Goal: Use online tool/utility

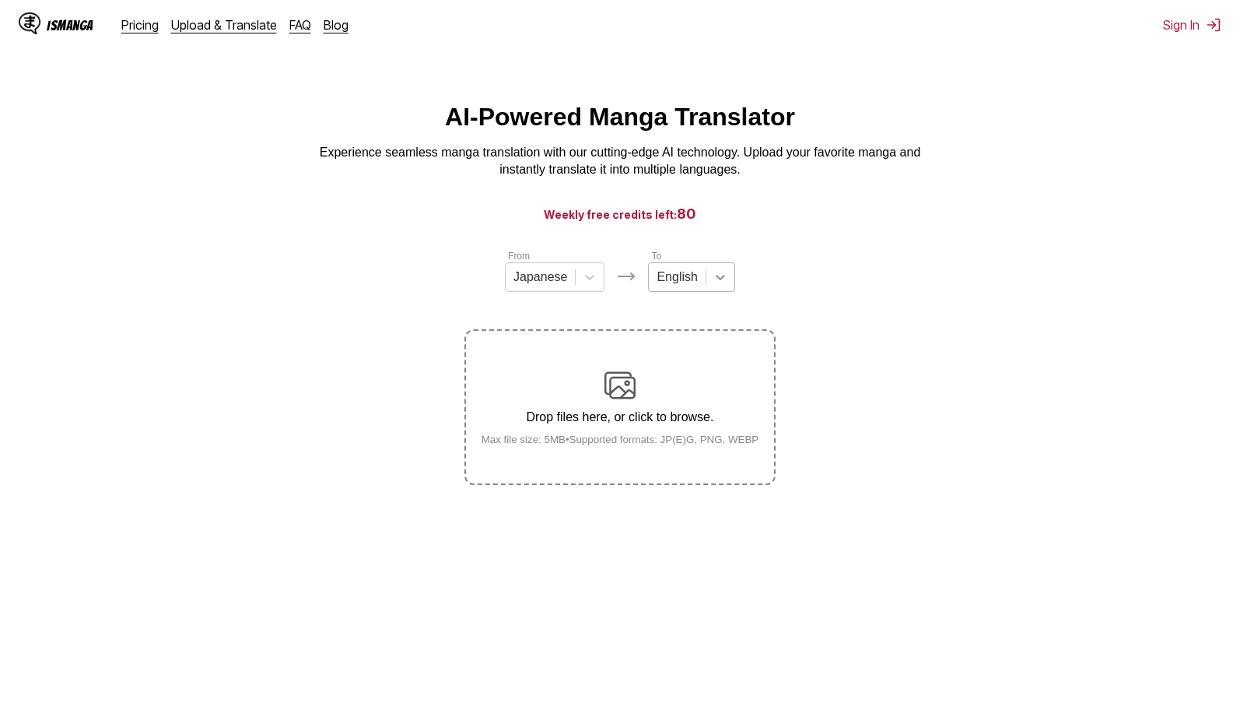
click at [720, 285] on icon at bounding box center [721, 277] width 16 height 16
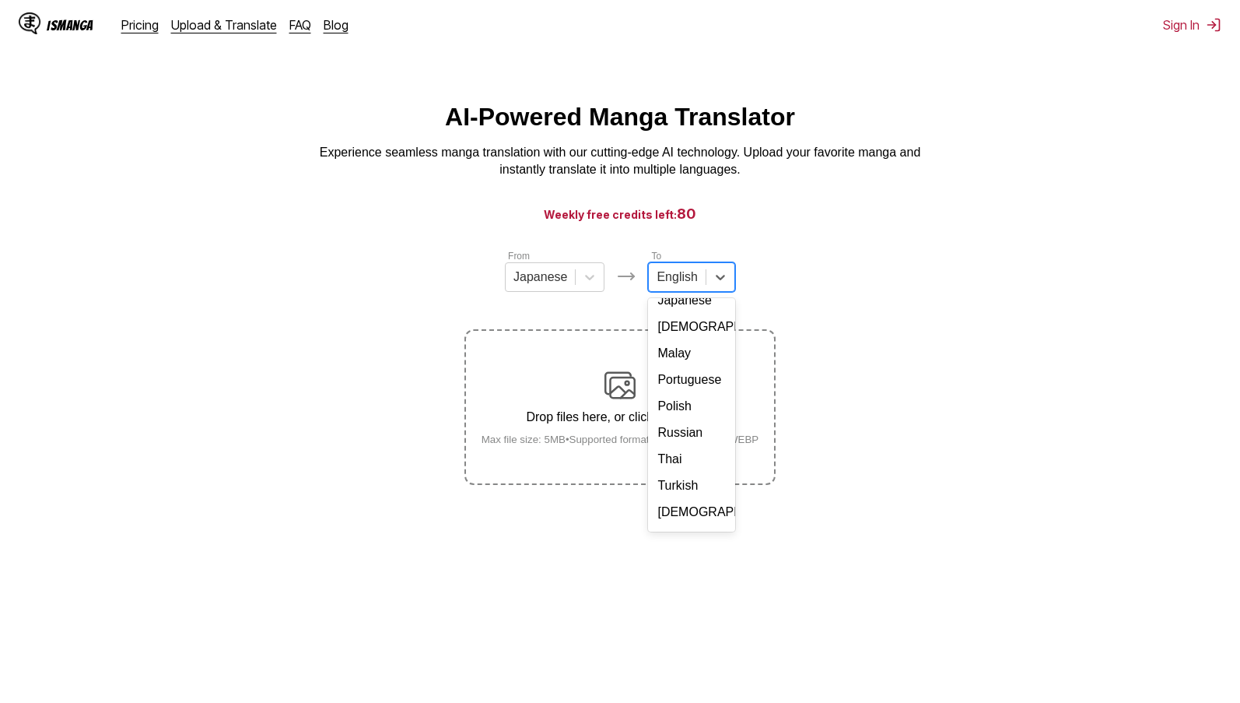
scroll to position [262, 0]
click at [693, 439] on div "Thai" at bounding box center [691, 435] width 86 height 26
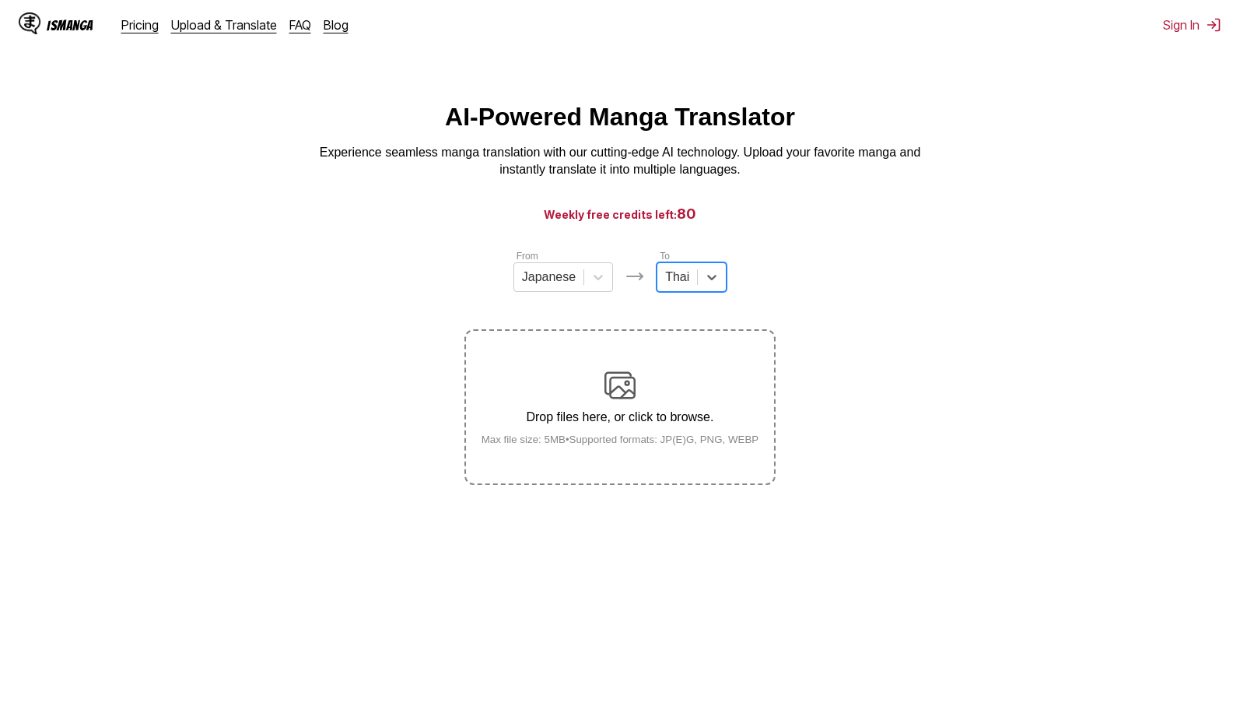
click at [646, 397] on div "Drop files here, or click to browse. Max file size: 5MB • Supported formats: JP…" at bounding box center [620, 407] width 303 height 75
click at [0, 0] on input "Drop files here, or click to browse. Max file size: 5MB • Supported formats: JP…" at bounding box center [0, 0] width 0 height 0
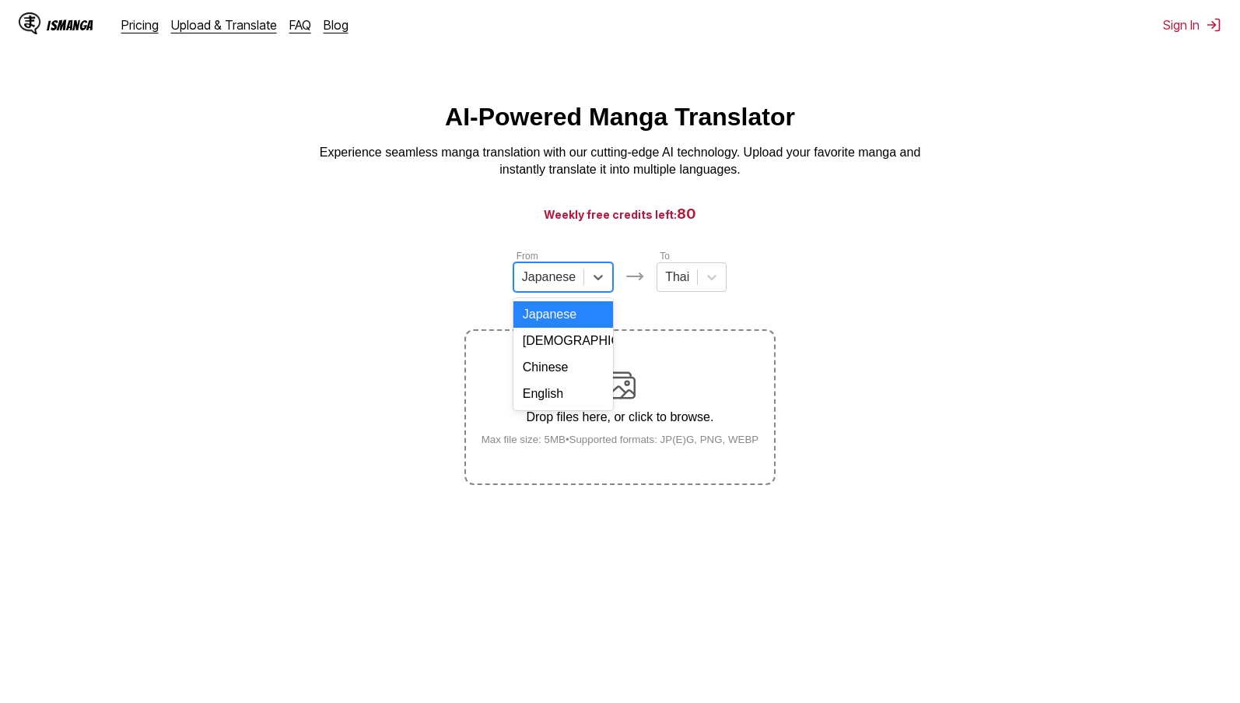
click at [572, 282] on div at bounding box center [549, 276] width 54 height 17
click at [561, 407] on div "English" at bounding box center [564, 393] width 100 height 26
click at [622, 398] on img at bounding box center [620, 385] width 31 height 31
click at [0, 0] on input "Drop files here, or click to browse. Max file size: 5MB • Supported formats: JP…" at bounding box center [0, 0] width 0 height 0
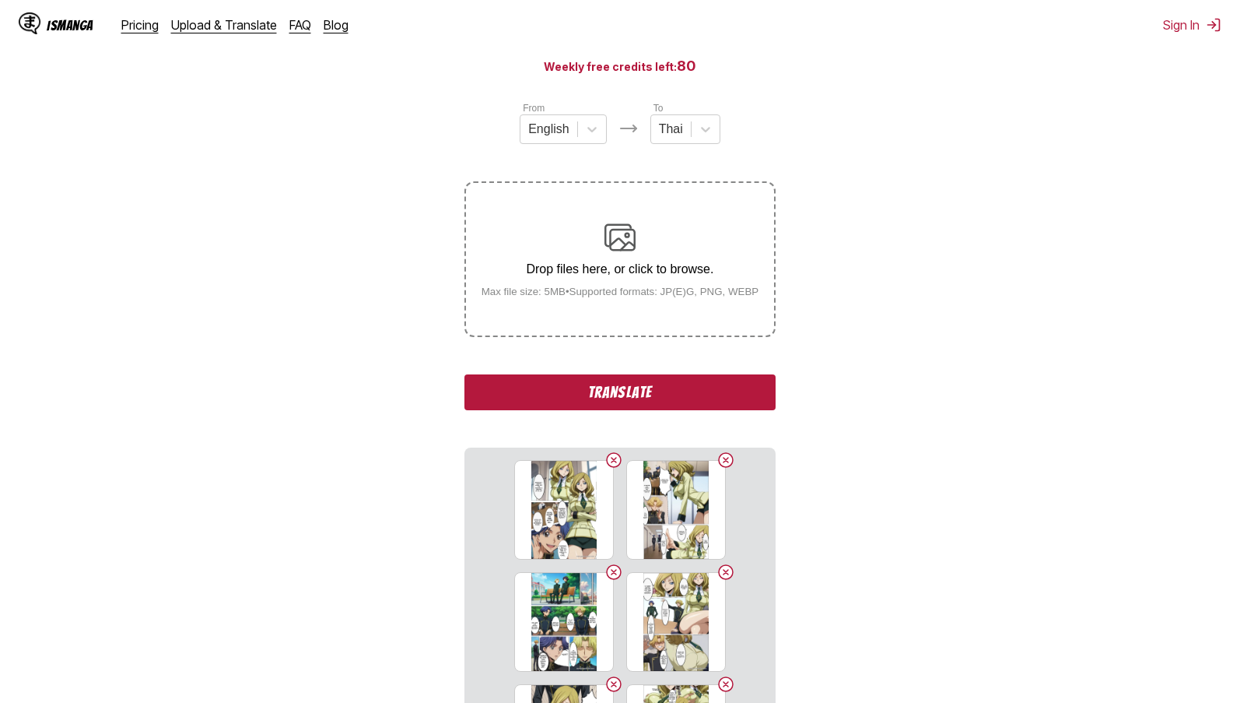
scroll to position [351, 0]
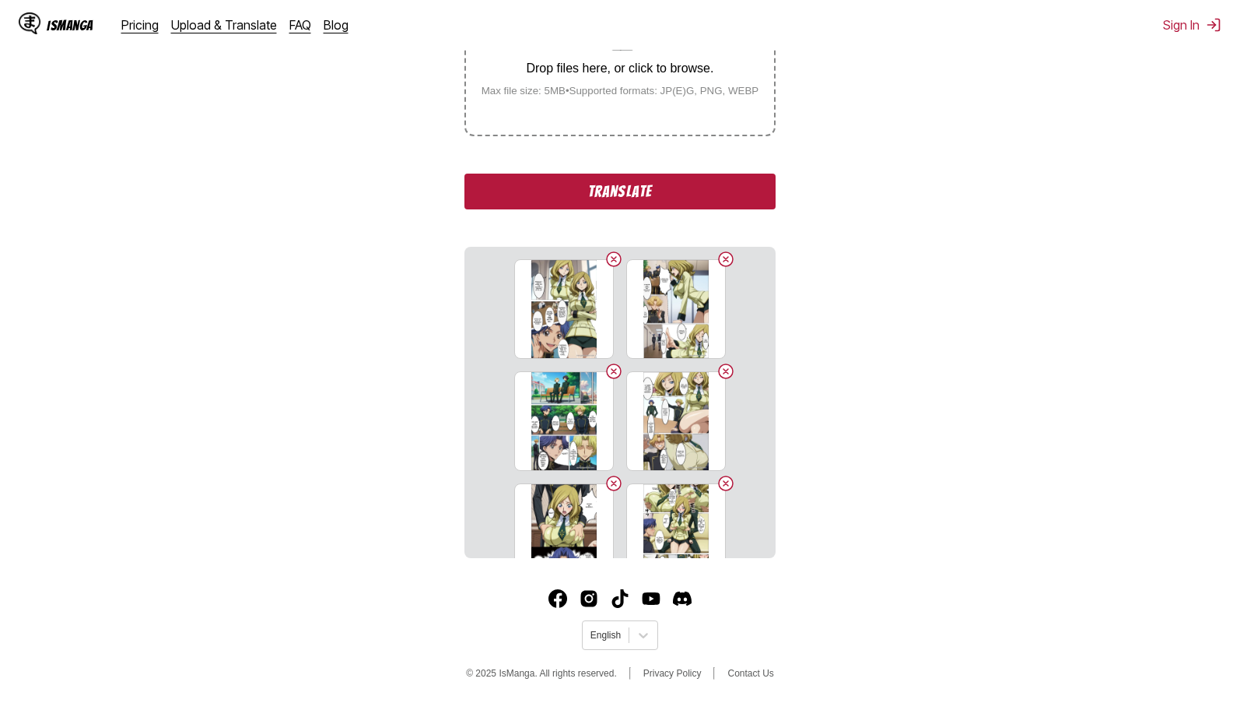
click at [699, 190] on button "Translate" at bounding box center [619, 192] width 311 height 36
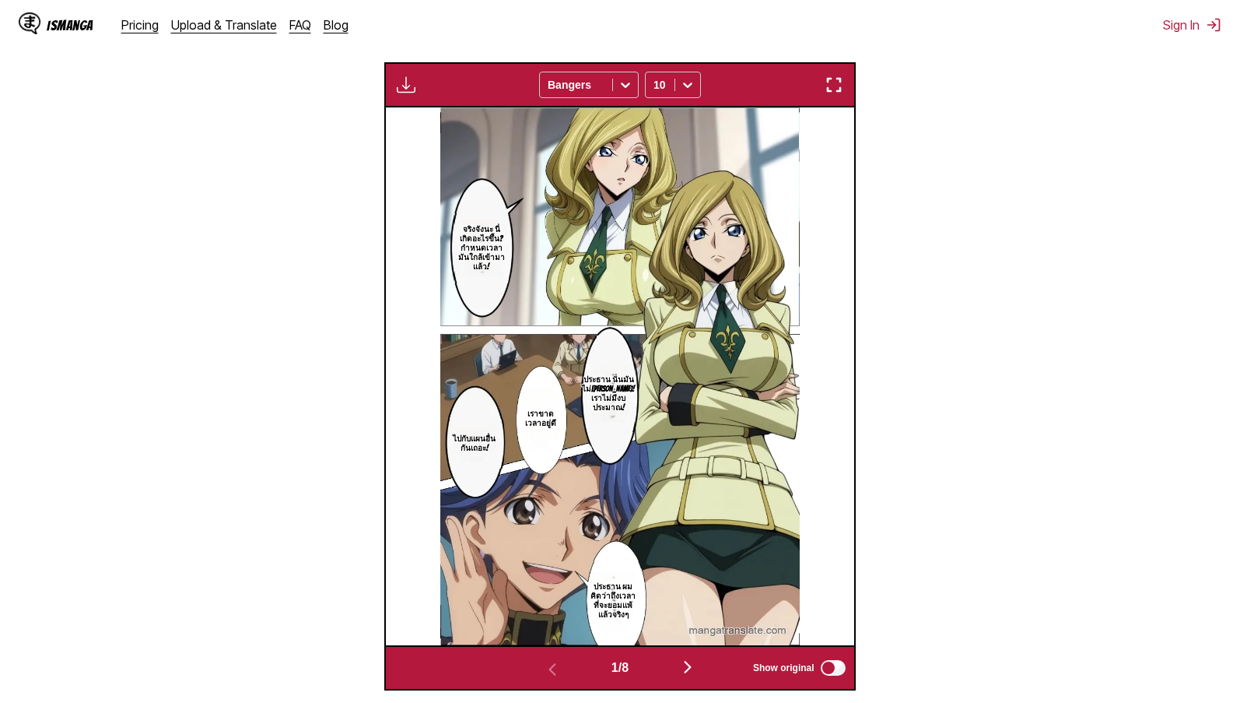
click at [843, 84] on button "button" at bounding box center [834, 85] width 28 height 20
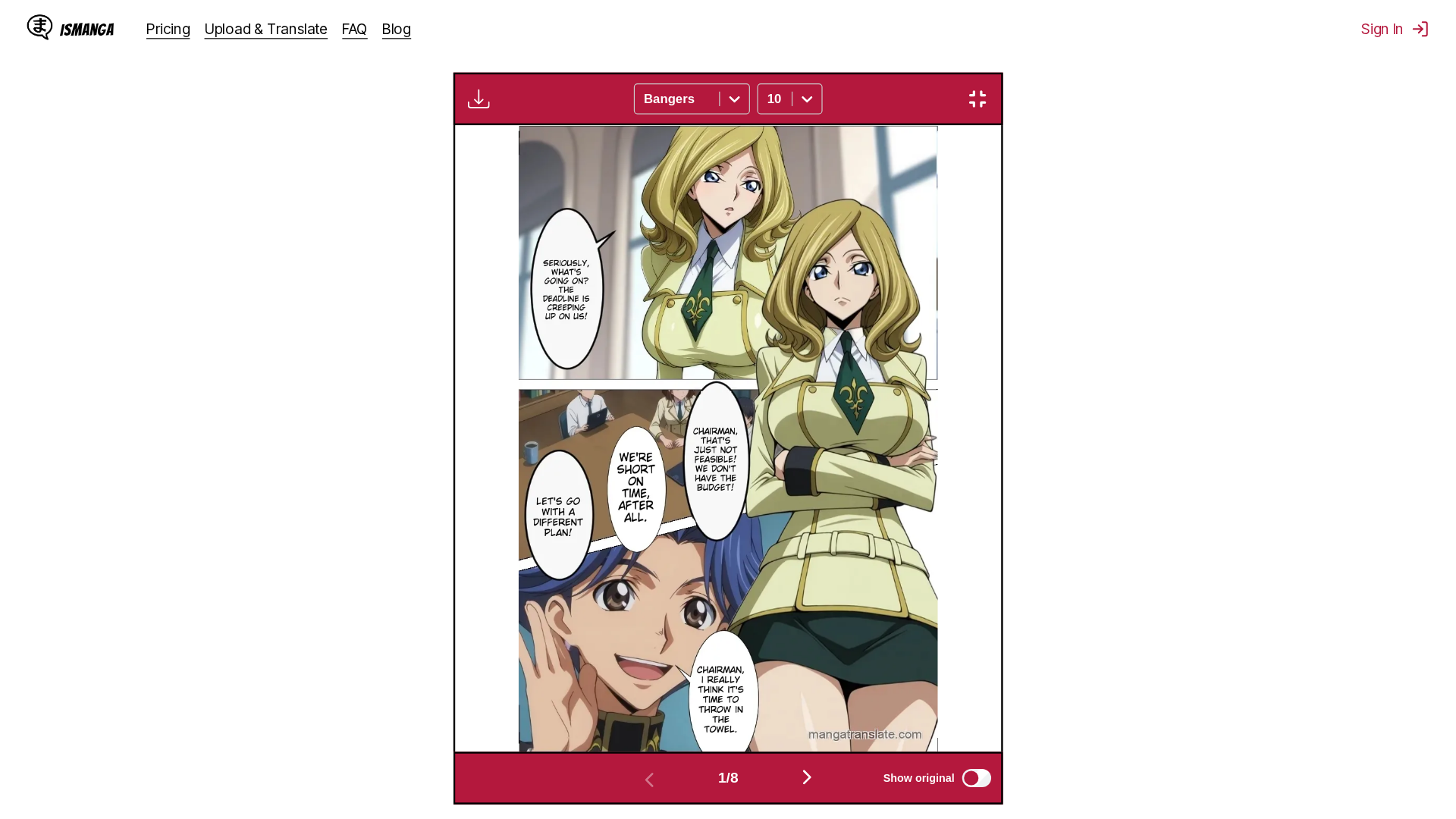
scroll to position [159, 0]
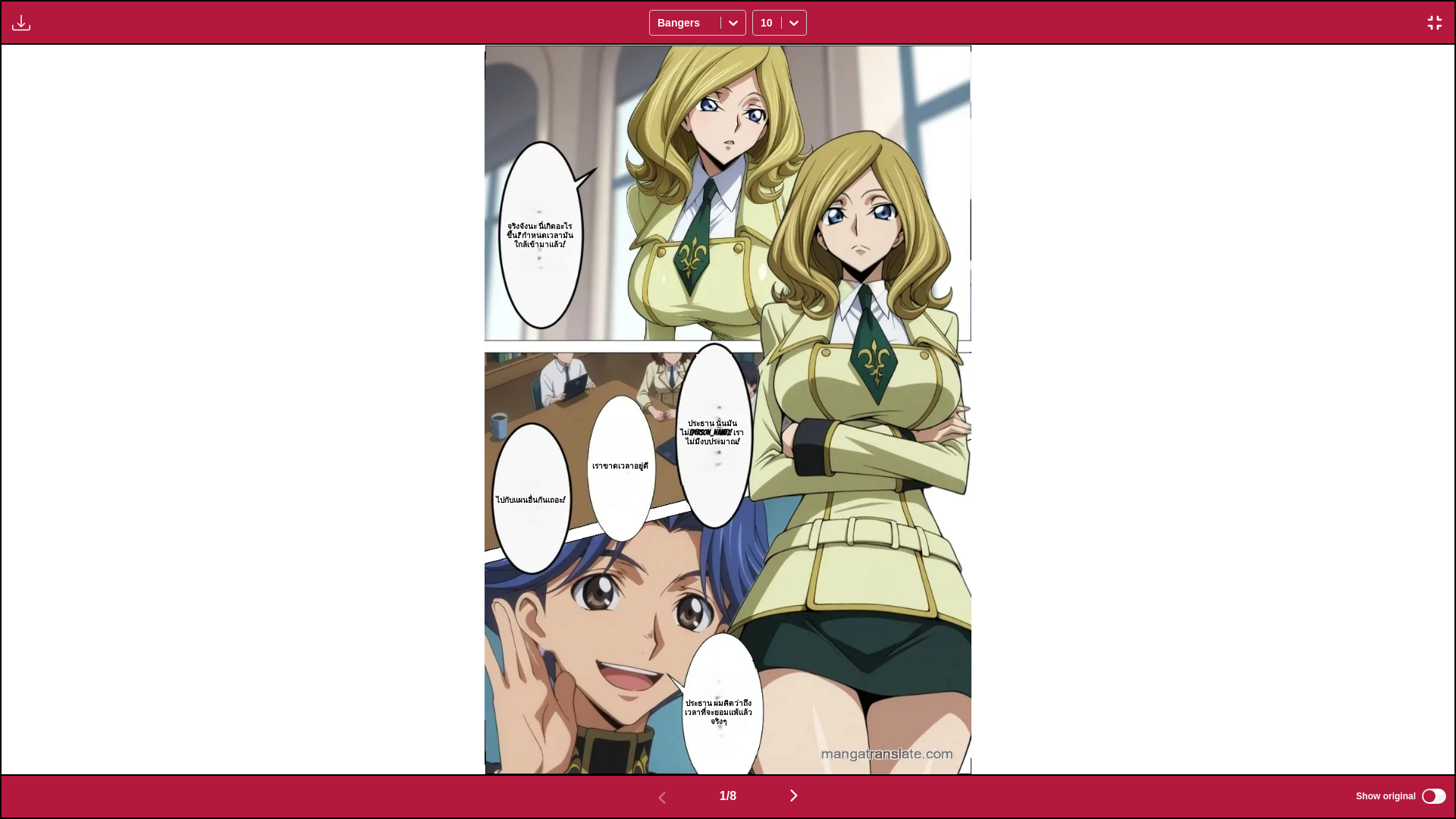
click at [688, 257] on img at bounding box center [727, 410] width 486 height 729
click at [803, 684] on img "button" at bounding box center [793, 796] width 19 height 19
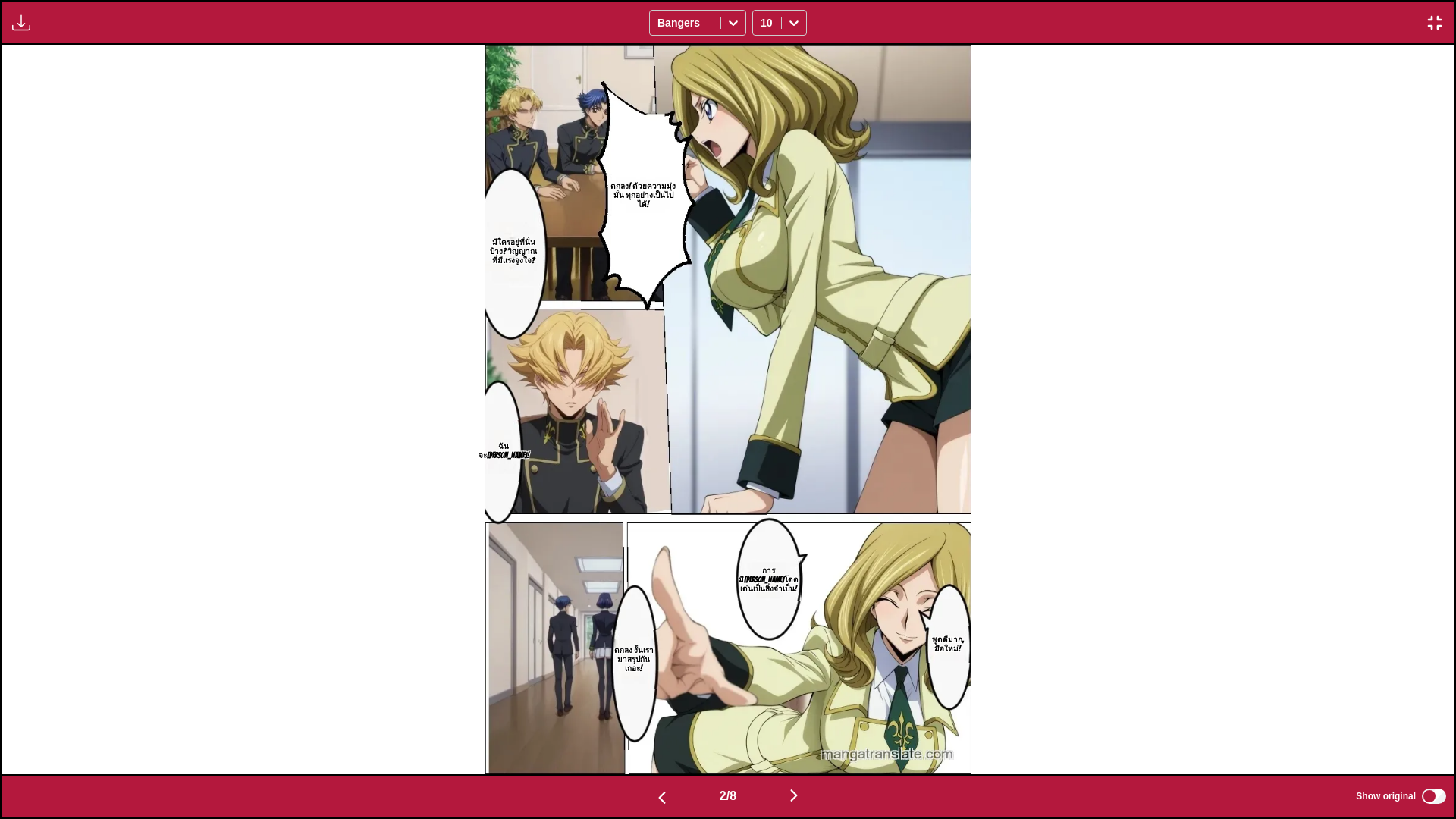
click at [799, 684] on img "button" at bounding box center [793, 796] width 19 height 19
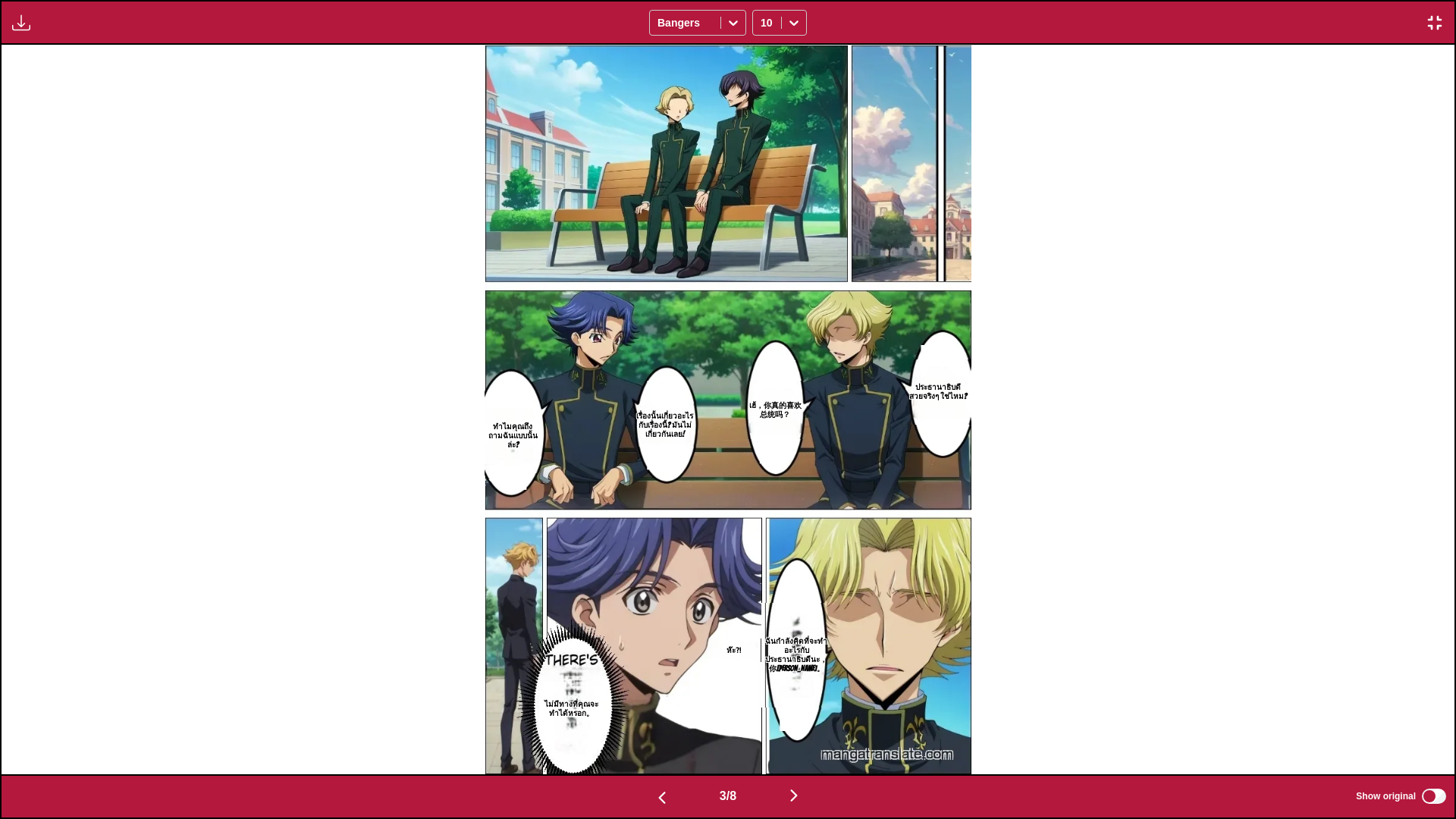
click at [808, 684] on button "button" at bounding box center [793, 797] width 91 height 22
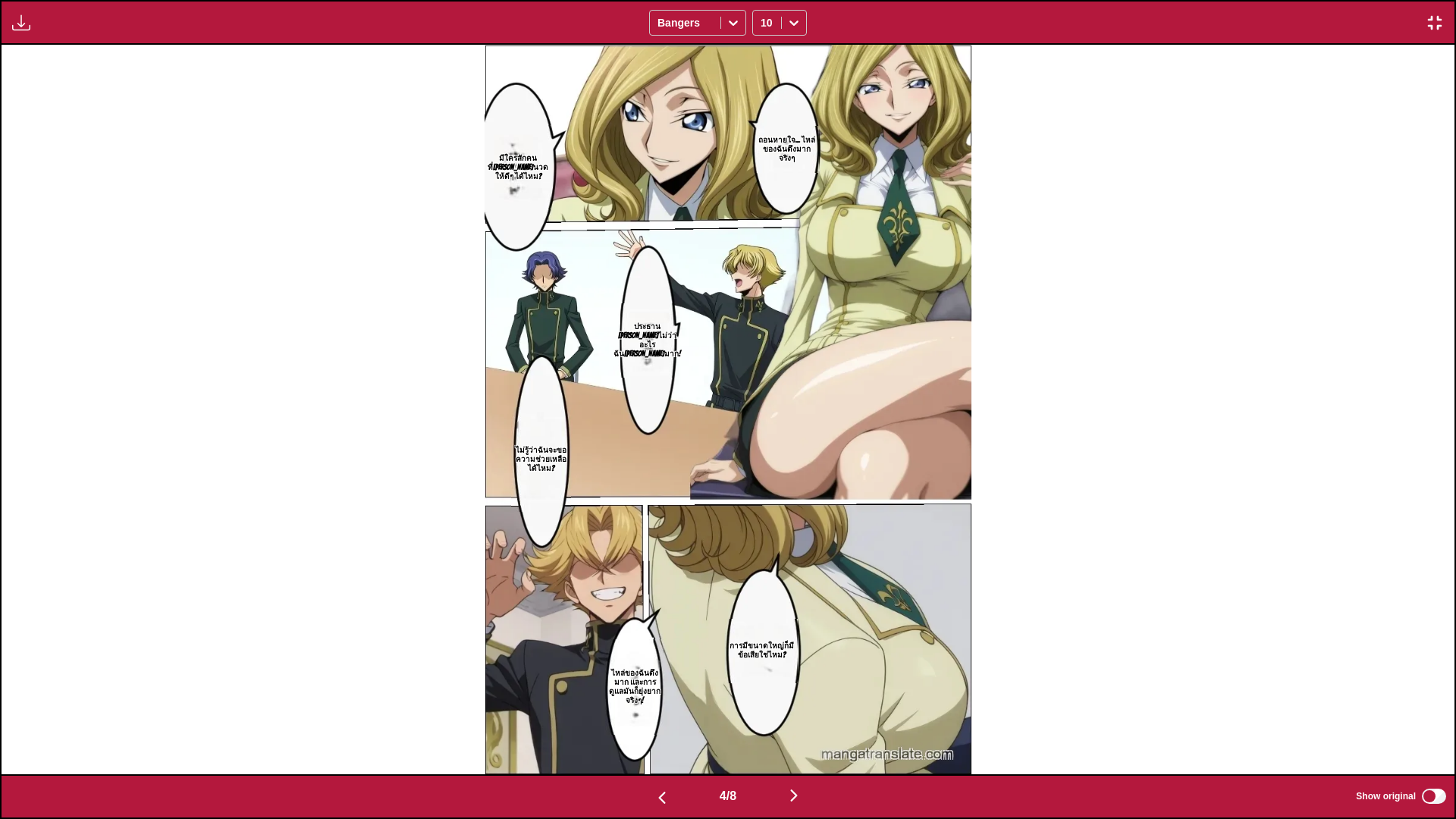
click at [803, 684] on img "button" at bounding box center [793, 796] width 19 height 19
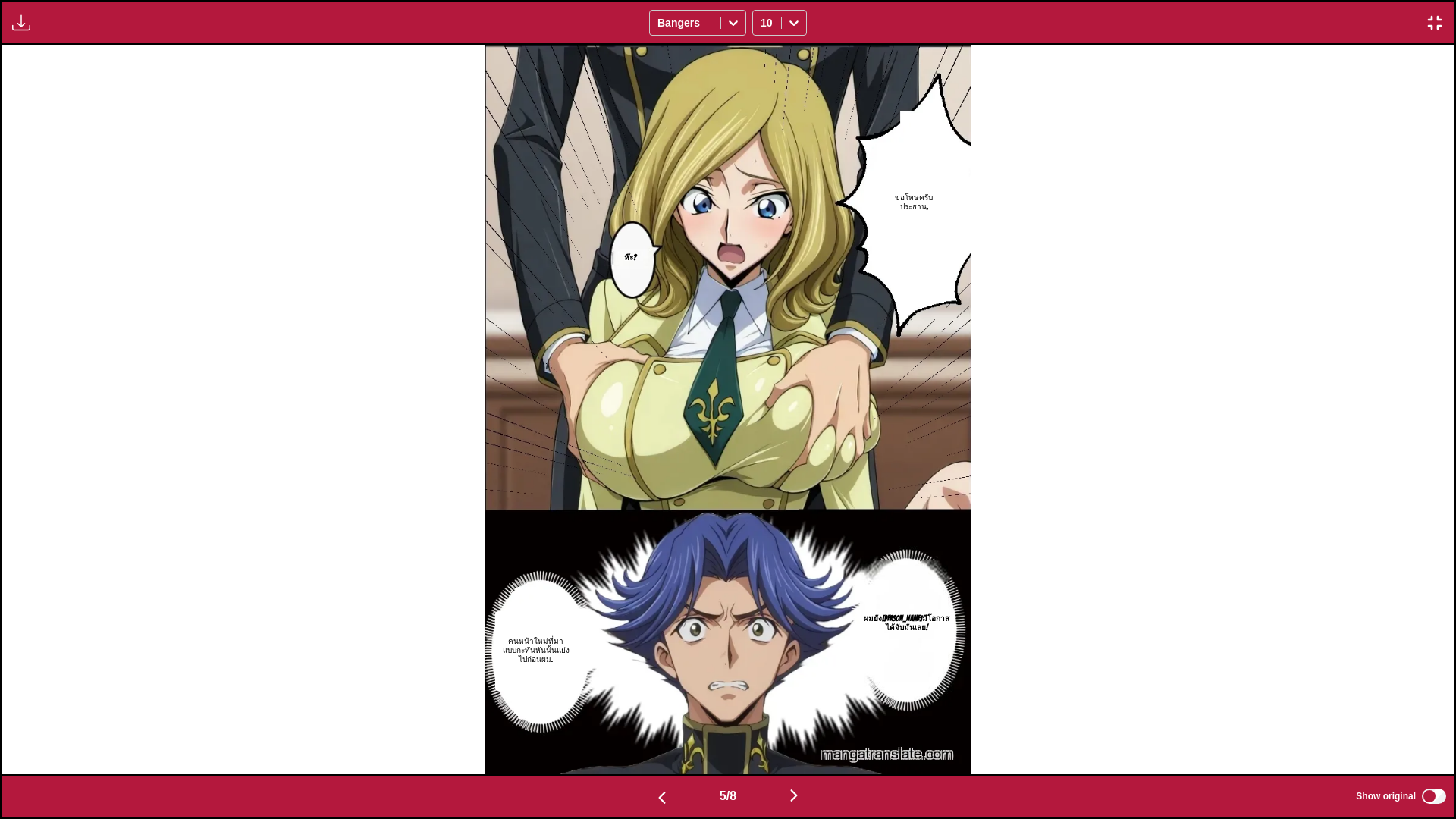
click at [793, 684] on img "button" at bounding box center [793, 796] width 19 height 19
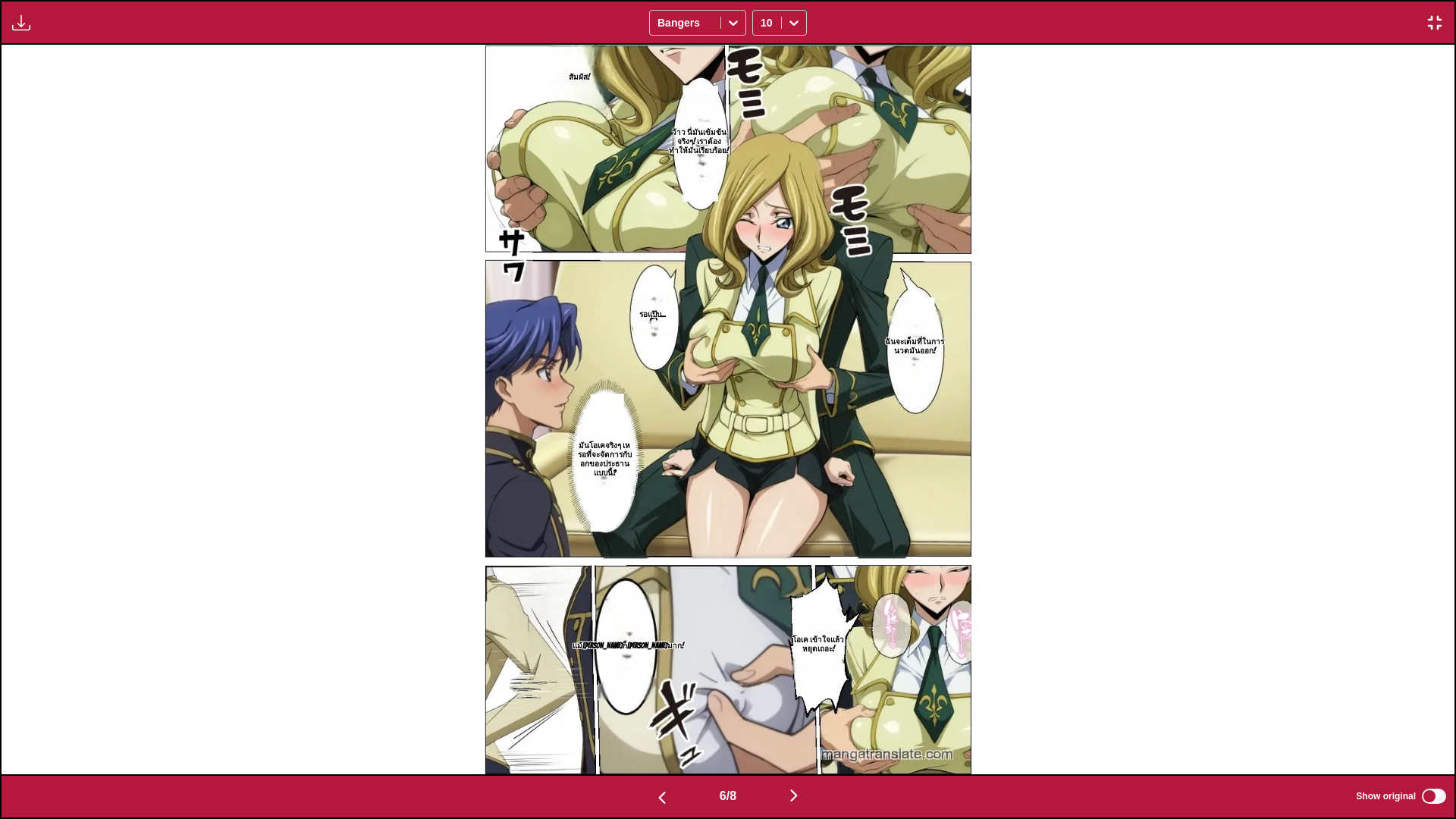
click at [801, 684] on img "button" at bounding box center [793, 796] width 19 height 19
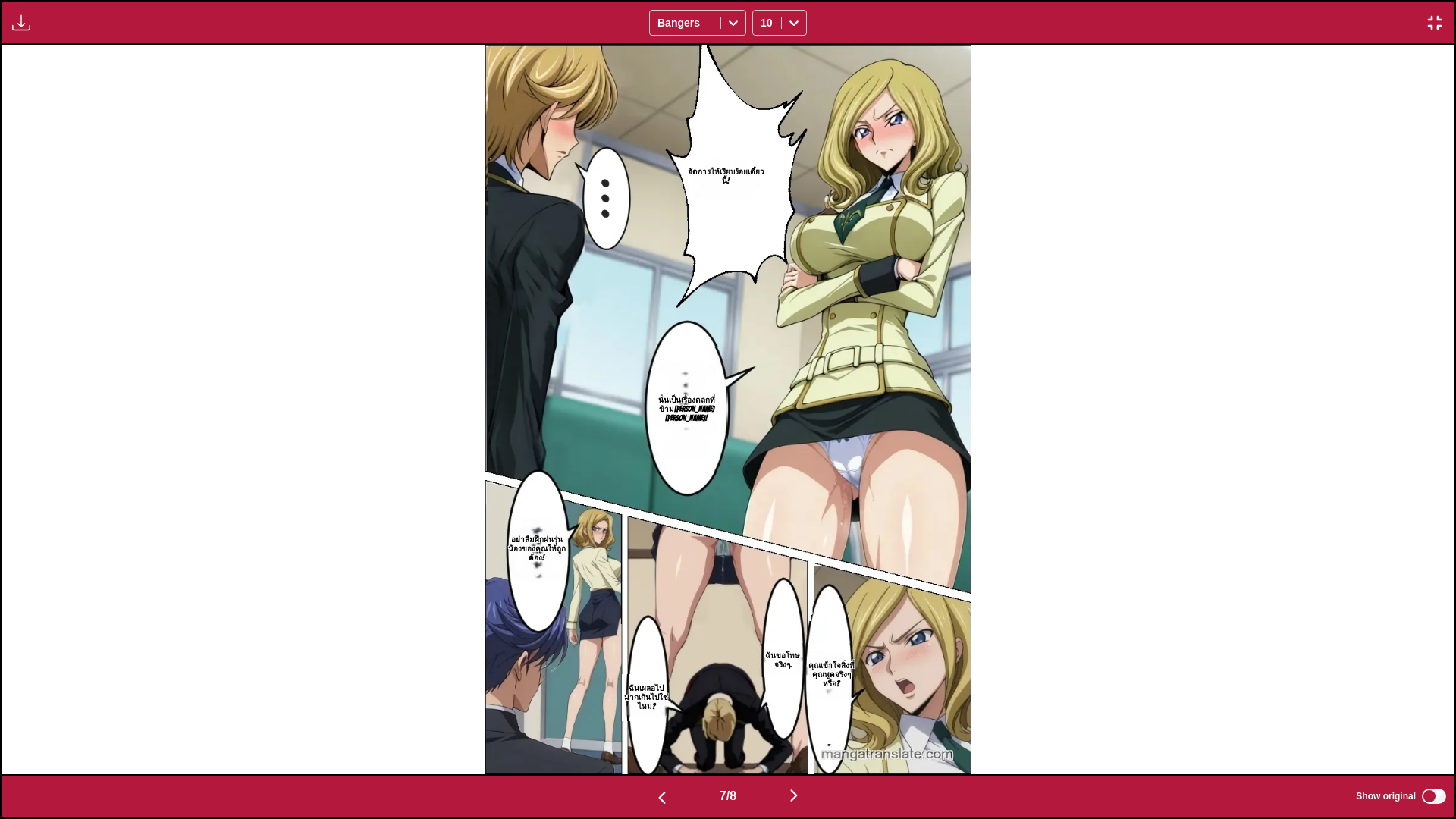
click at [789, 684] on img "button" at bounding box center [793, 796] width 19 height 19
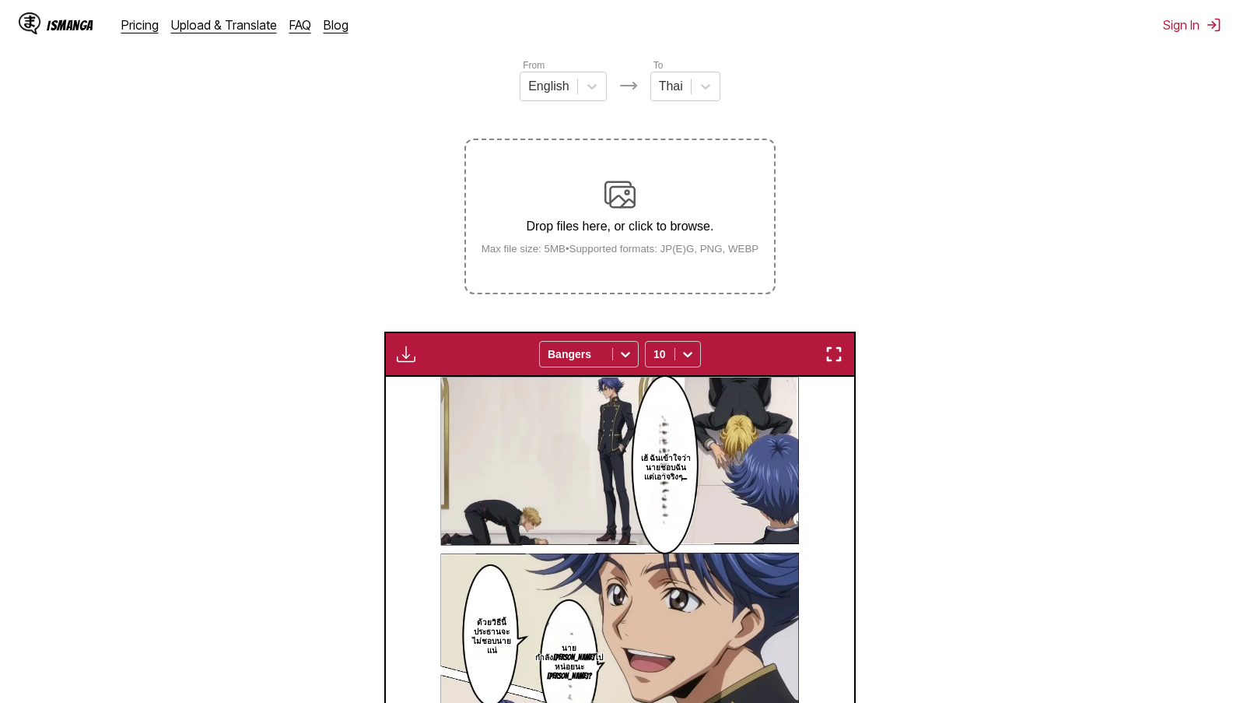
scroll to position [594, 0]
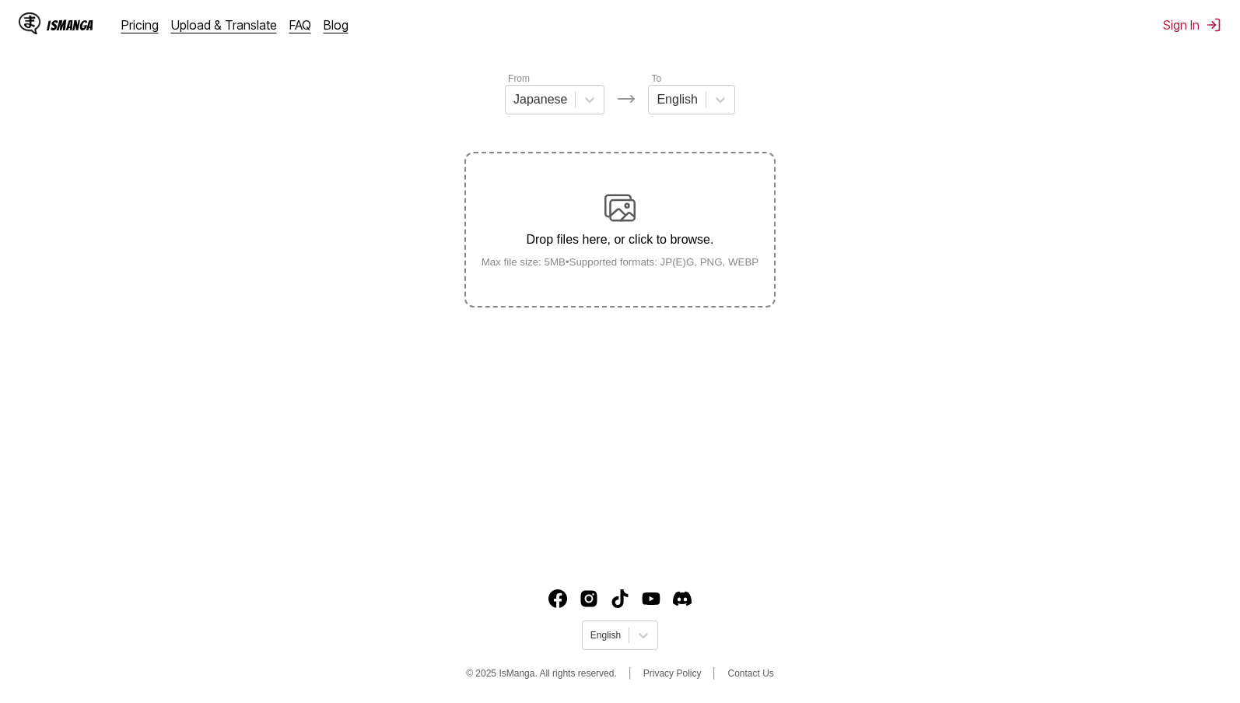
click at [165, 345] on main "AI-Powered Manga Translator Experience seamless manga translation with our cutt…" at bounding box center [620, 241] width 1240 height 633
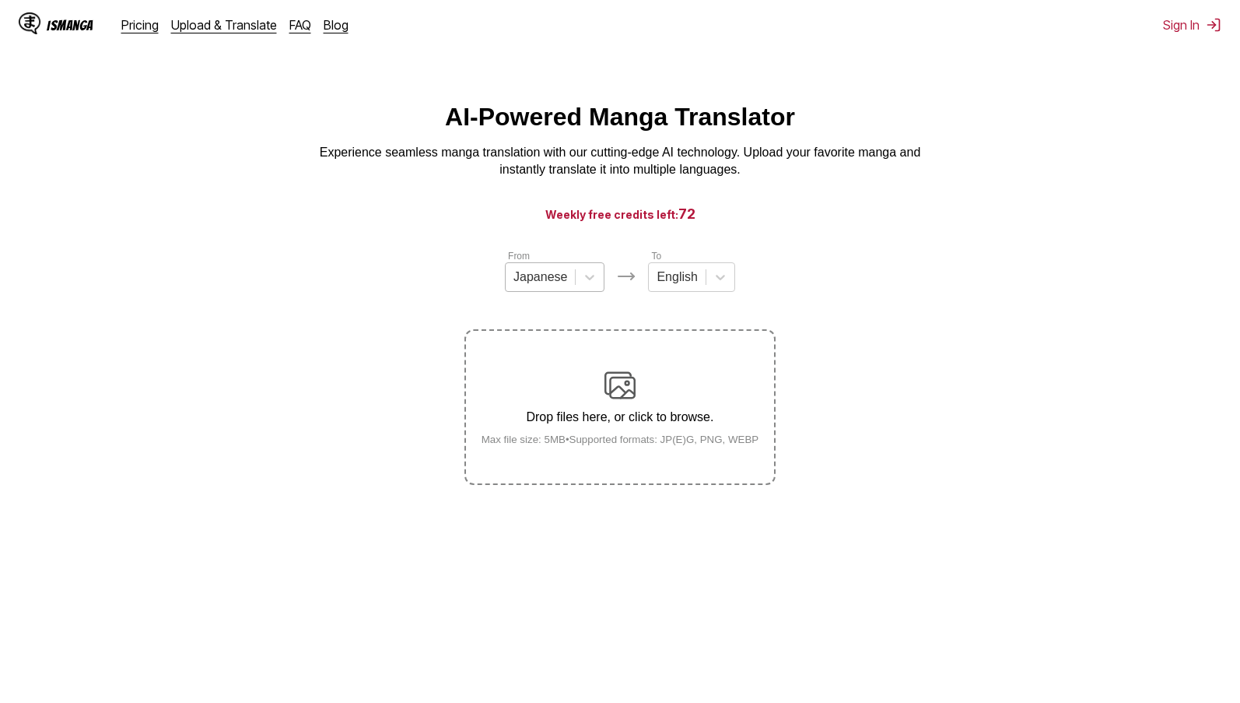
click at [541, 286] on div at bounding box center [541, 276] width 54 height 17
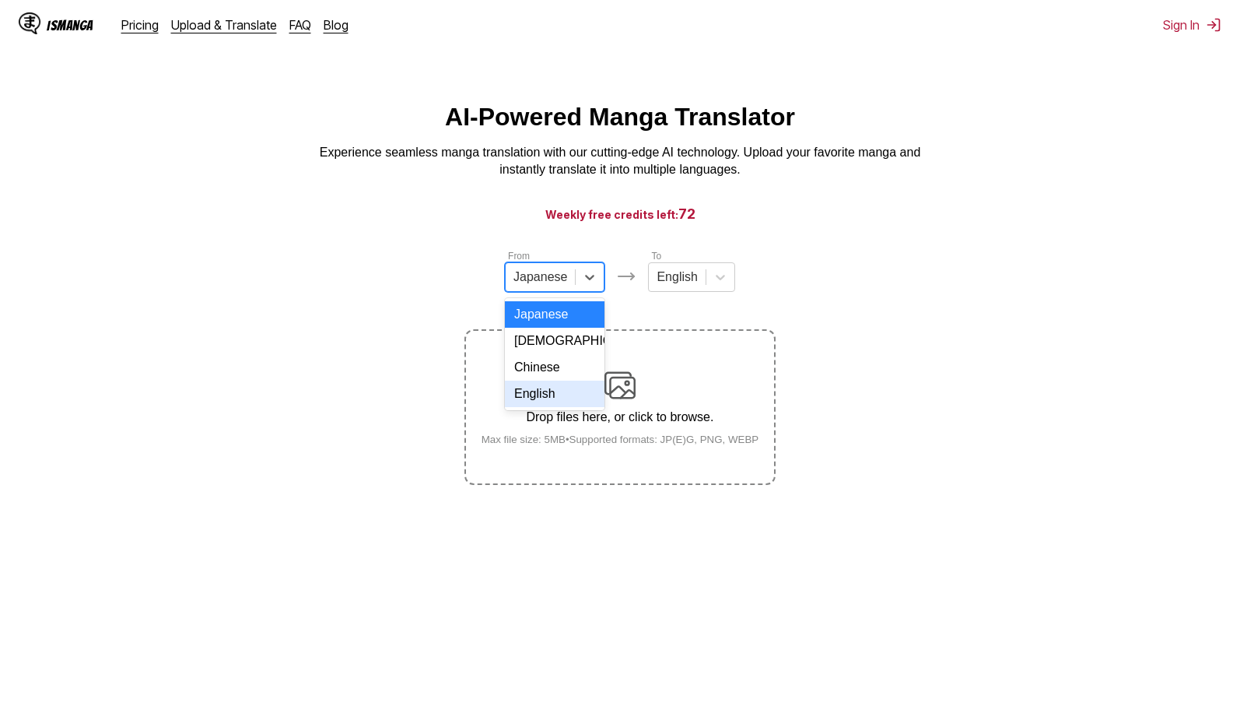
click at [554, 404] on div "English" at bounding box center [555, 393] width 100 height 26
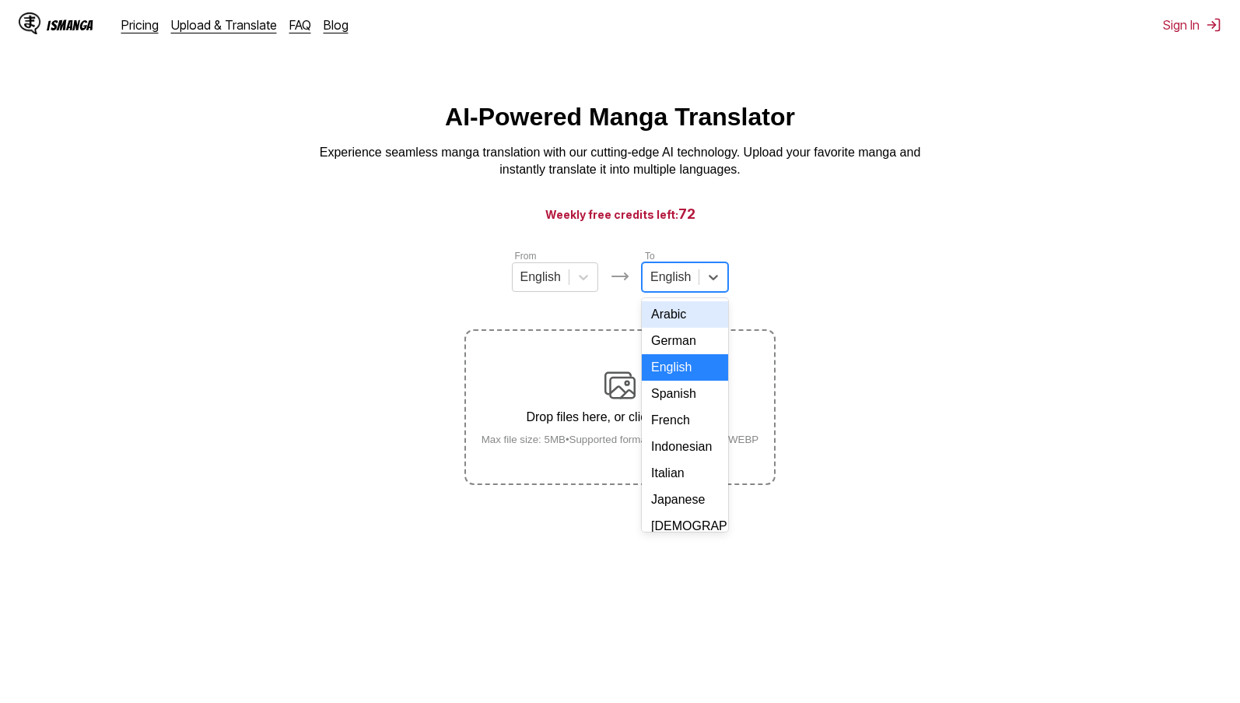
click at [671, 285] on div at bounding box center [670, 276] width 40 height 17
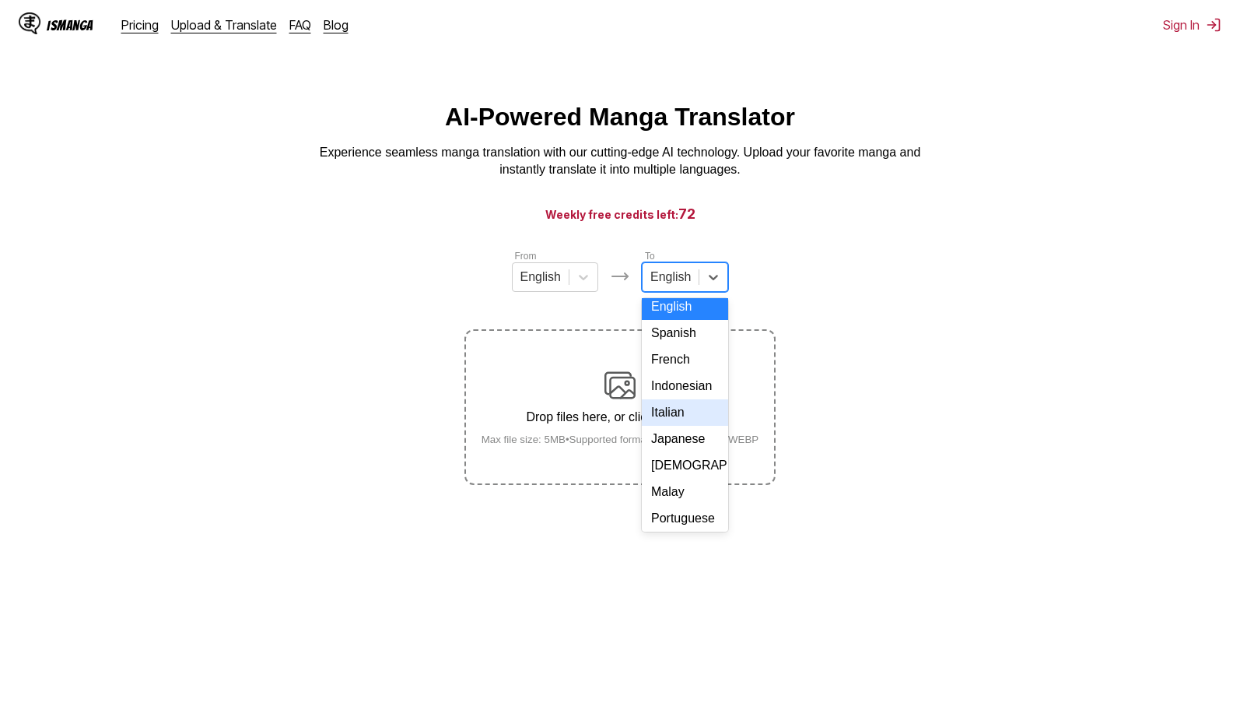
scroll to position [262, 0]
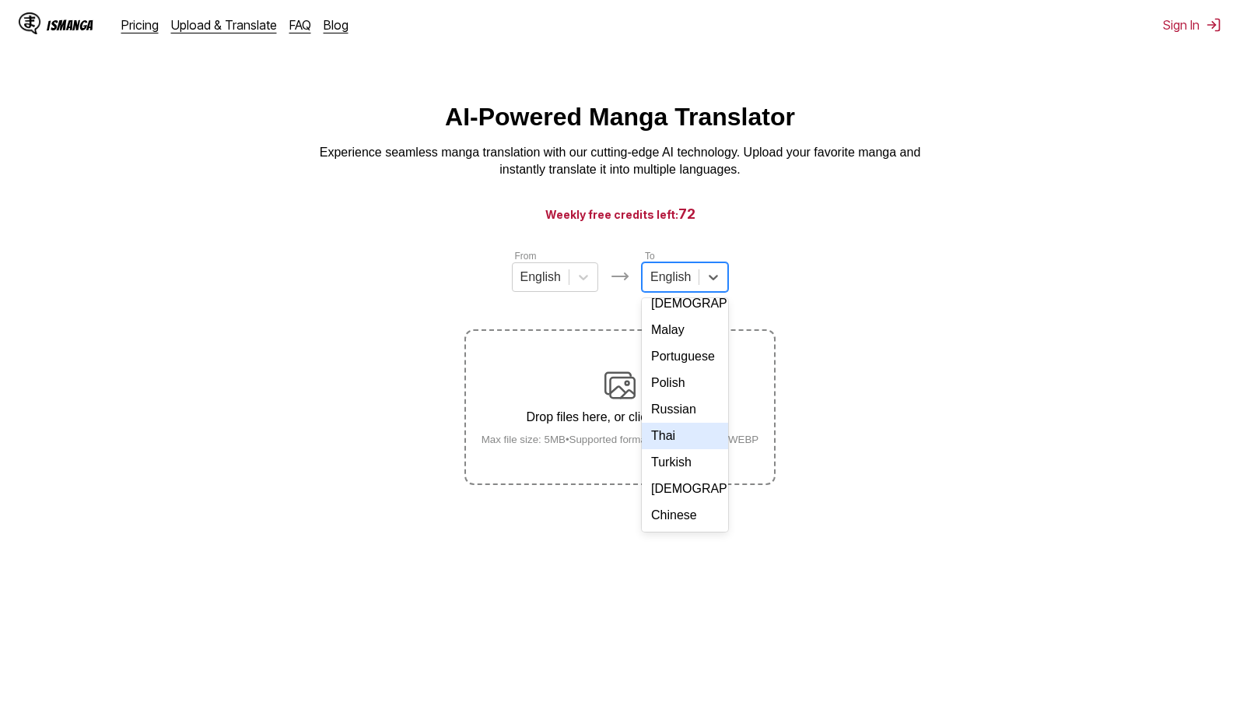
click at [677, 439] on div "Thai" at bounding box center [685, 435] width 86 height 26
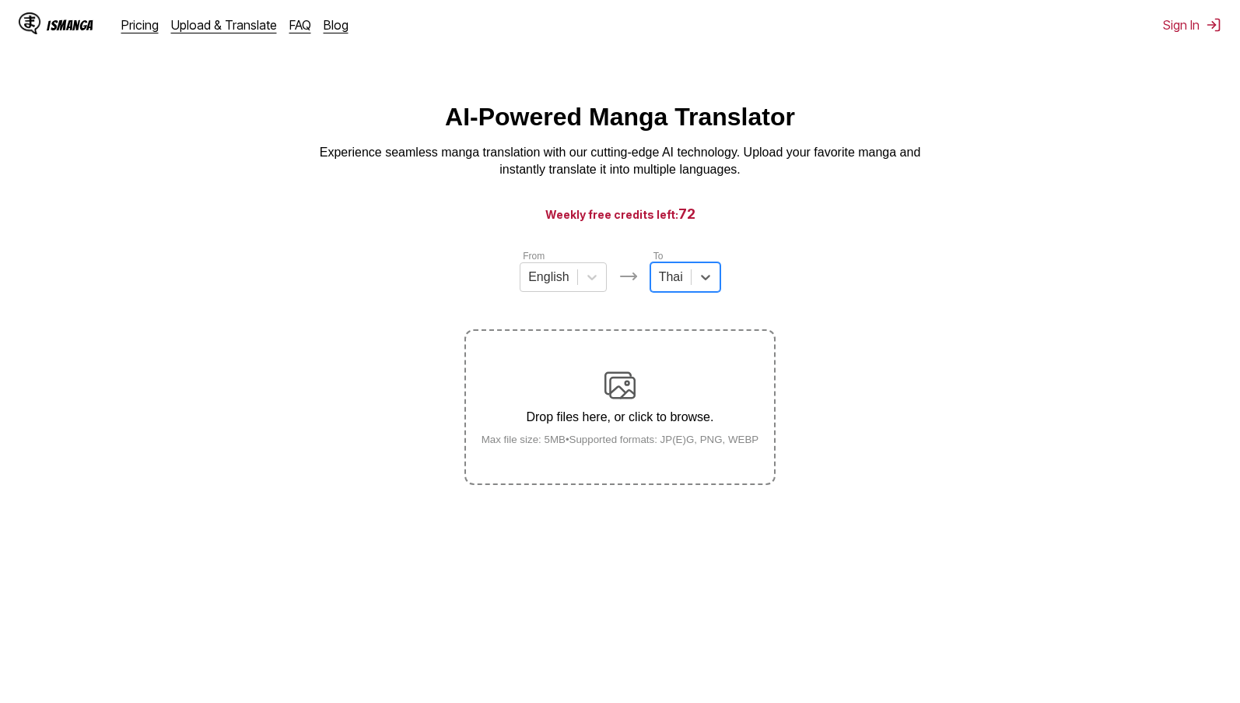
click at [633, 417] on p "Drop files here, or click to browse." at bounding box center [620, 417] width 303 height 14
click at [0, 0] on input "Drop files here, or click to browse. Max file size: 5MB • Supported formats: JP…" at bounding box center [0, 0] width 0 height 0
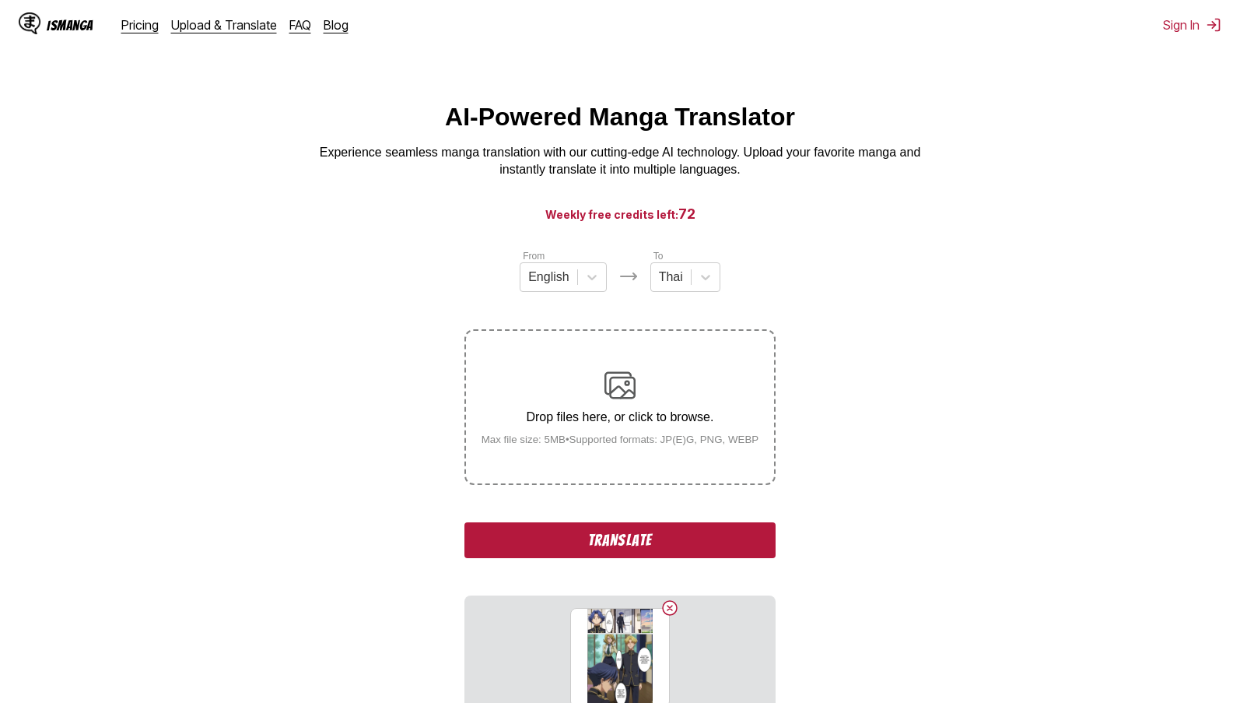
click at [683, 538] on button "Translate" at bounding box center [619, 540] width 311 height 36
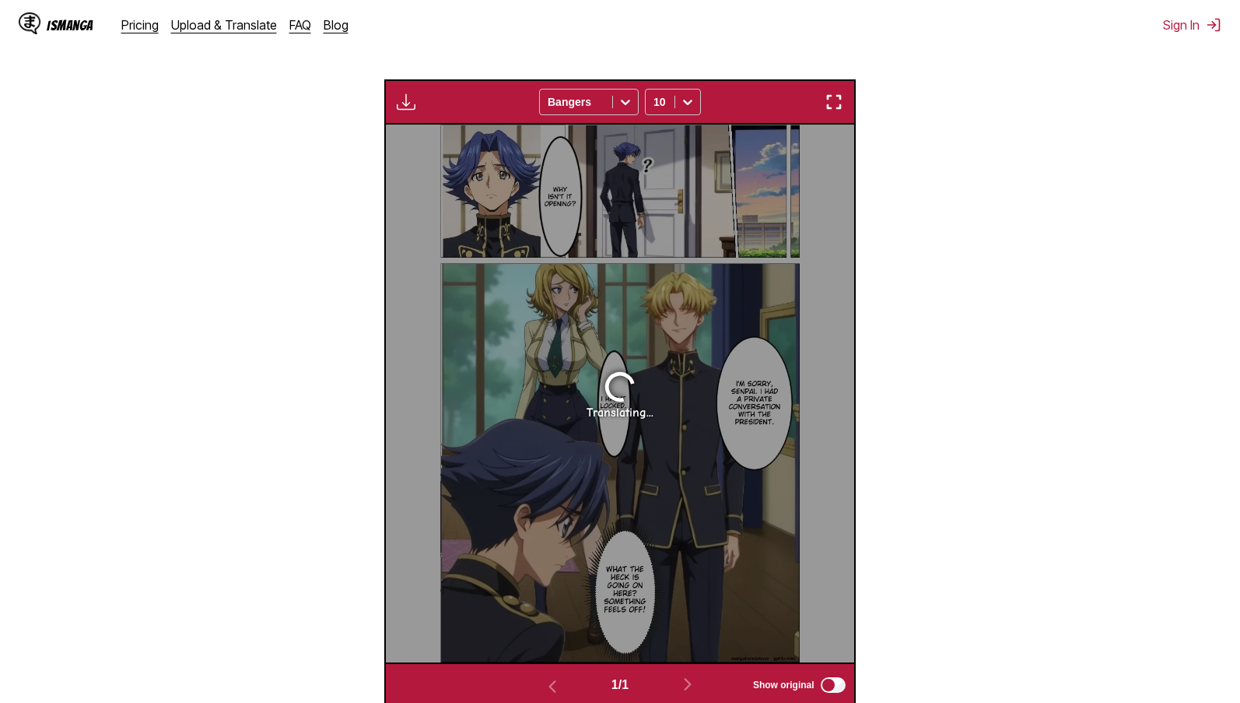
scroll to position [494, 0]
